Goal: Transaction & Acquisition: Purchase product/service

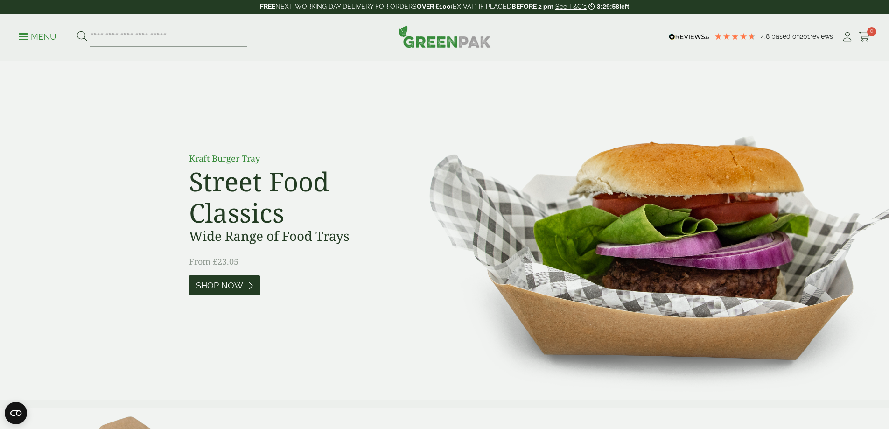
click at [232, 285] on span "Shop Now" at bounding box center [219, 285] width 47 height 10
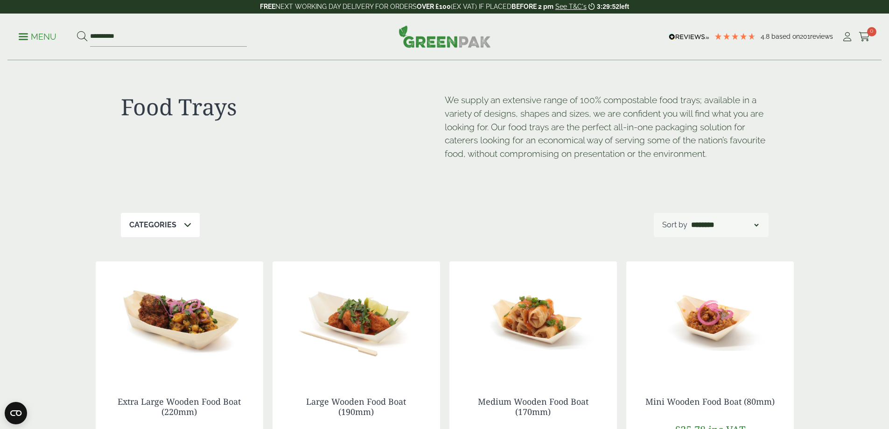
click at [39, 35] on p "Menu" at bounding box center [38, 36] width 38 height 11
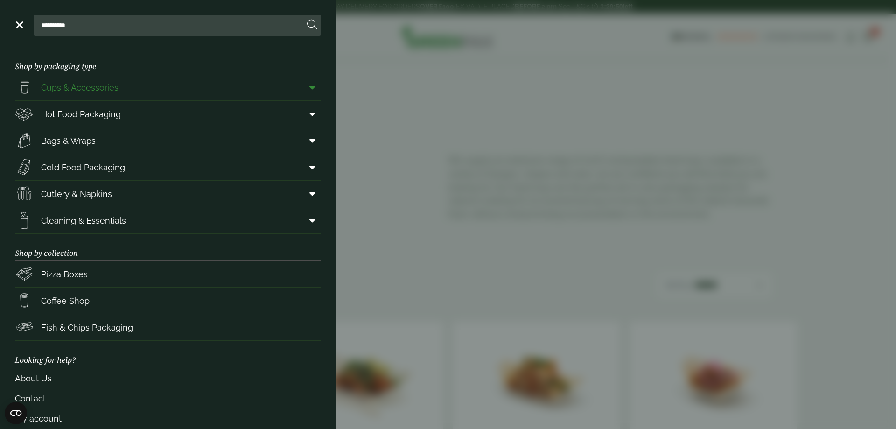
click at [88, 88] on span "Cups & Accessories" at bounding box center [79, 87] width 77 height 13
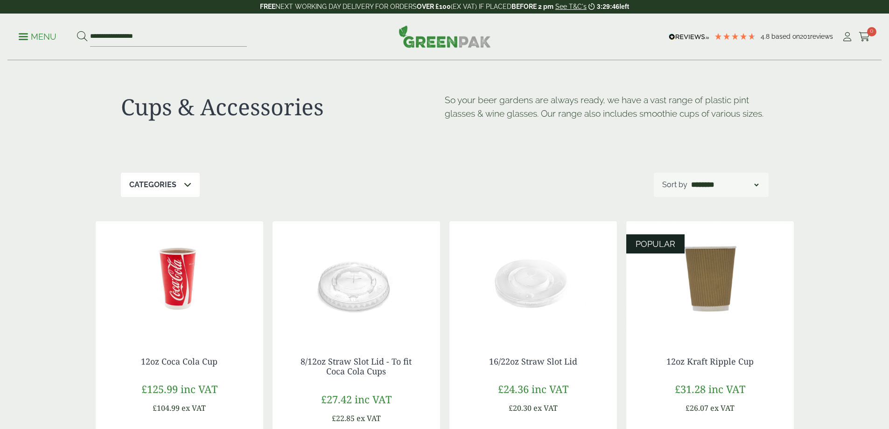
click at [184, 182] on icon at bounding box center [187, 184] width 7 height 7
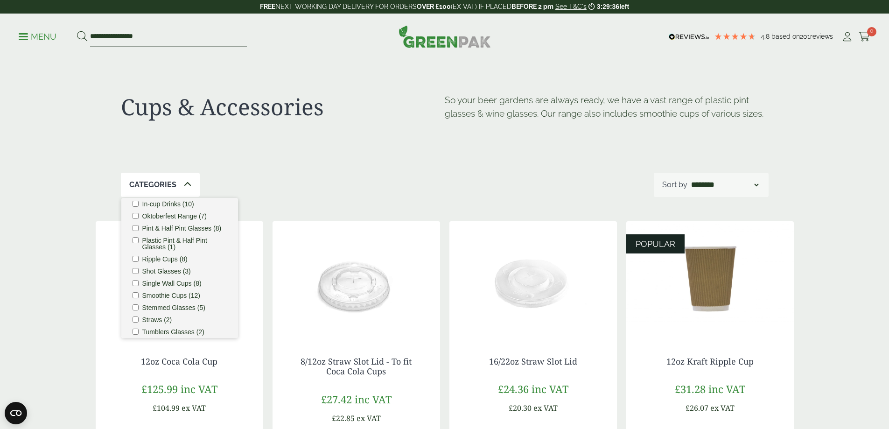
scroll to position [108, 0]
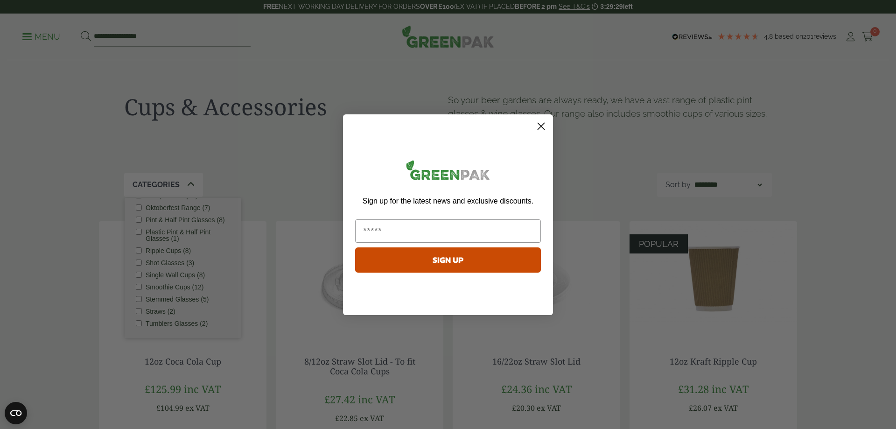
click at [545, 123] on circle "Close dialog" at bounding box center [540, 125] width 15 height 15
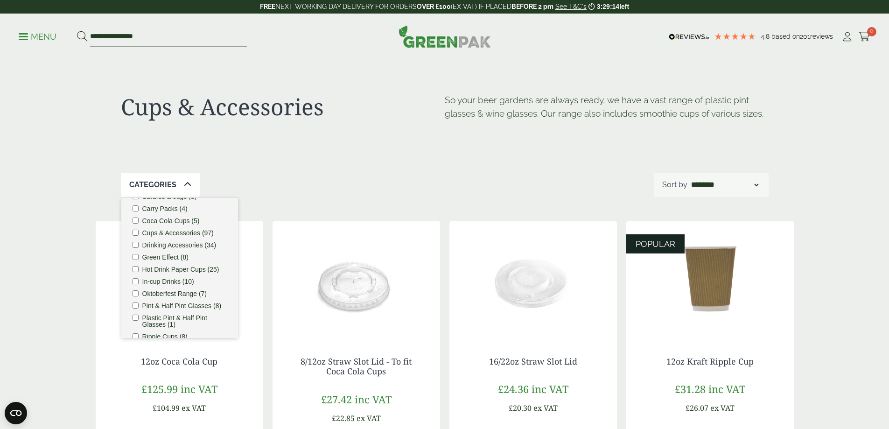
scroll to position [15, 0]
click at [178, 293] on label "Oktoberfest Range (7)" at bounding box center [174, 294] width 65 height 7
